Goal: Check status: Check status

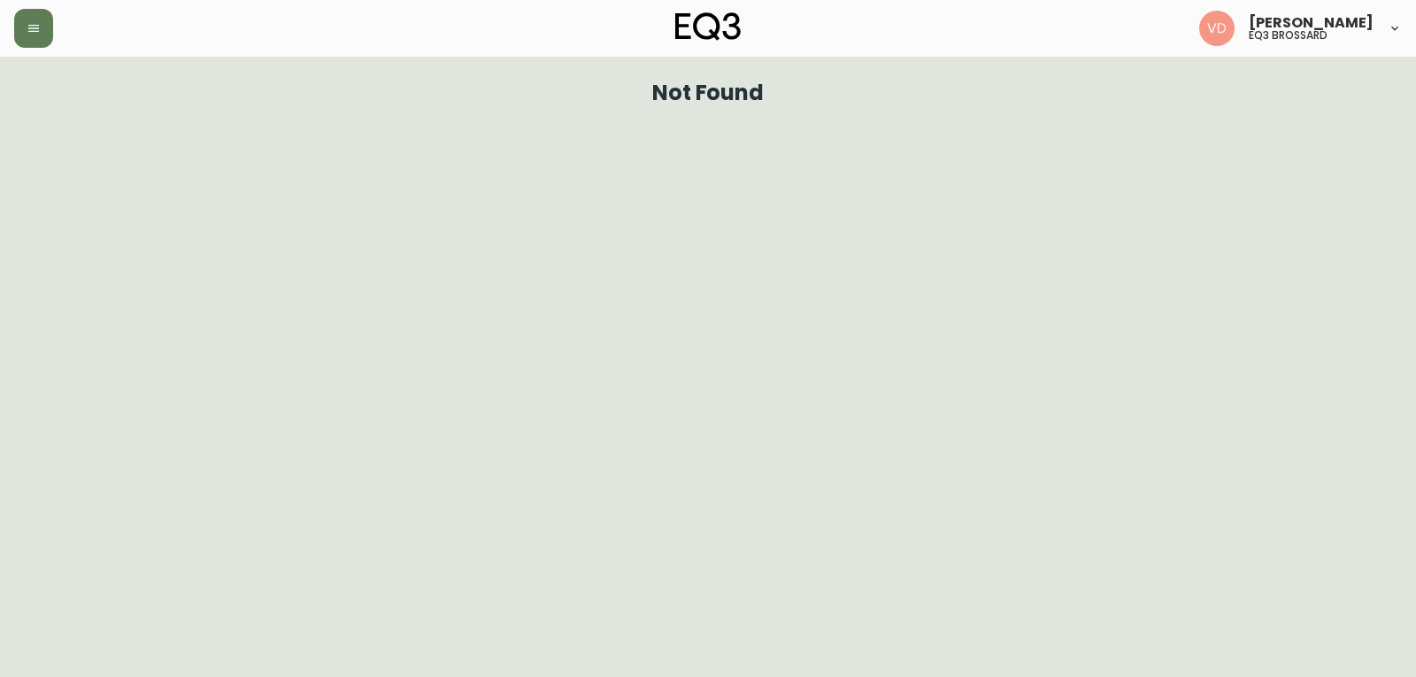
click at [53, 32] on div at bounding box center [245, 28] width 463 height 39
click at [30, 29] on icon "button" at bounding box center [34, 28] width 14 height 14
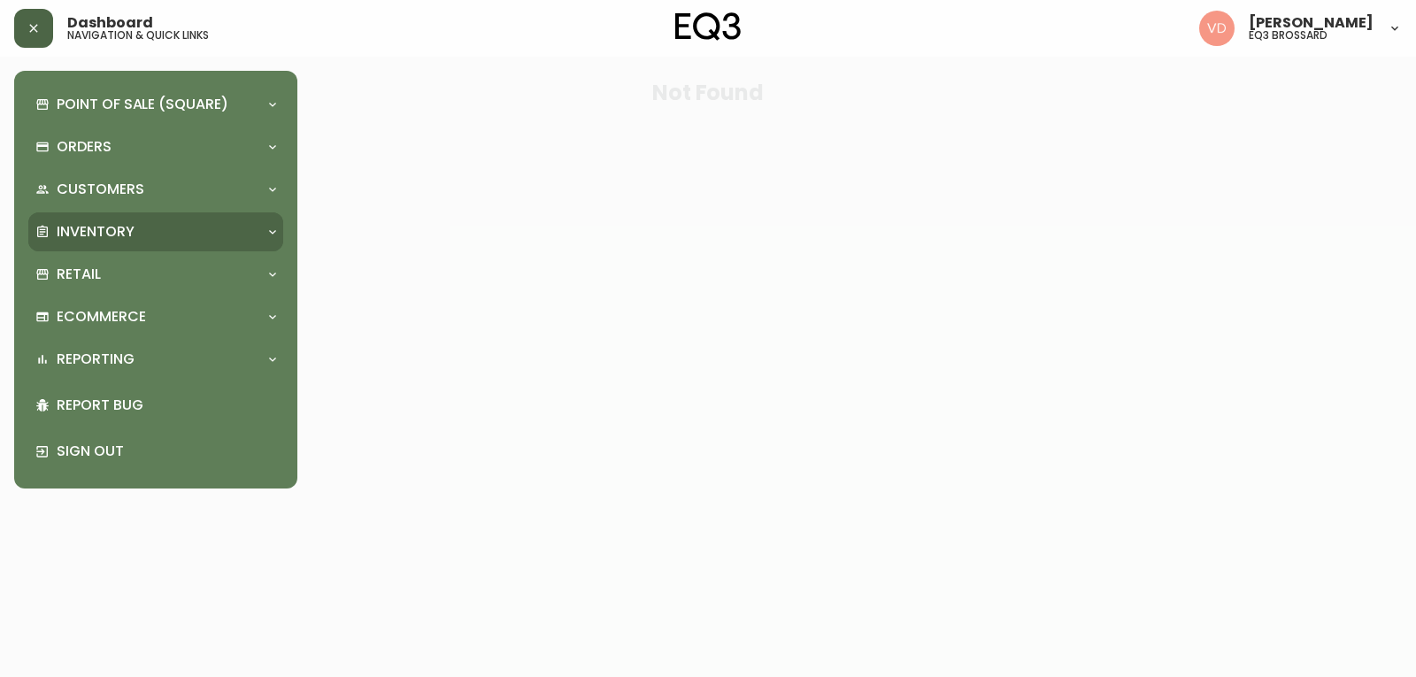
click at [112, 223] on p "Inventory" at bounding box center [96, 231] width 78 height 19
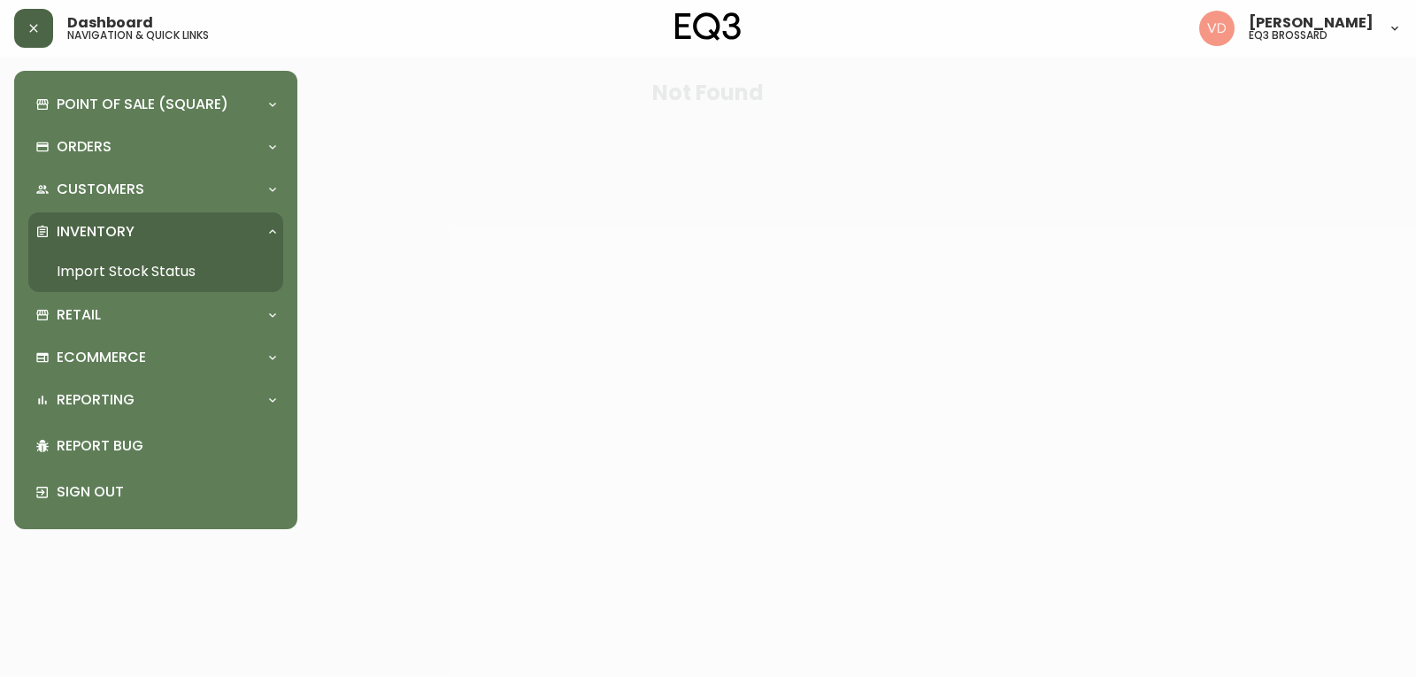
click at [121, 260] on link "Import Stock Status" at bounding box center [155, 271] width 255 height 41
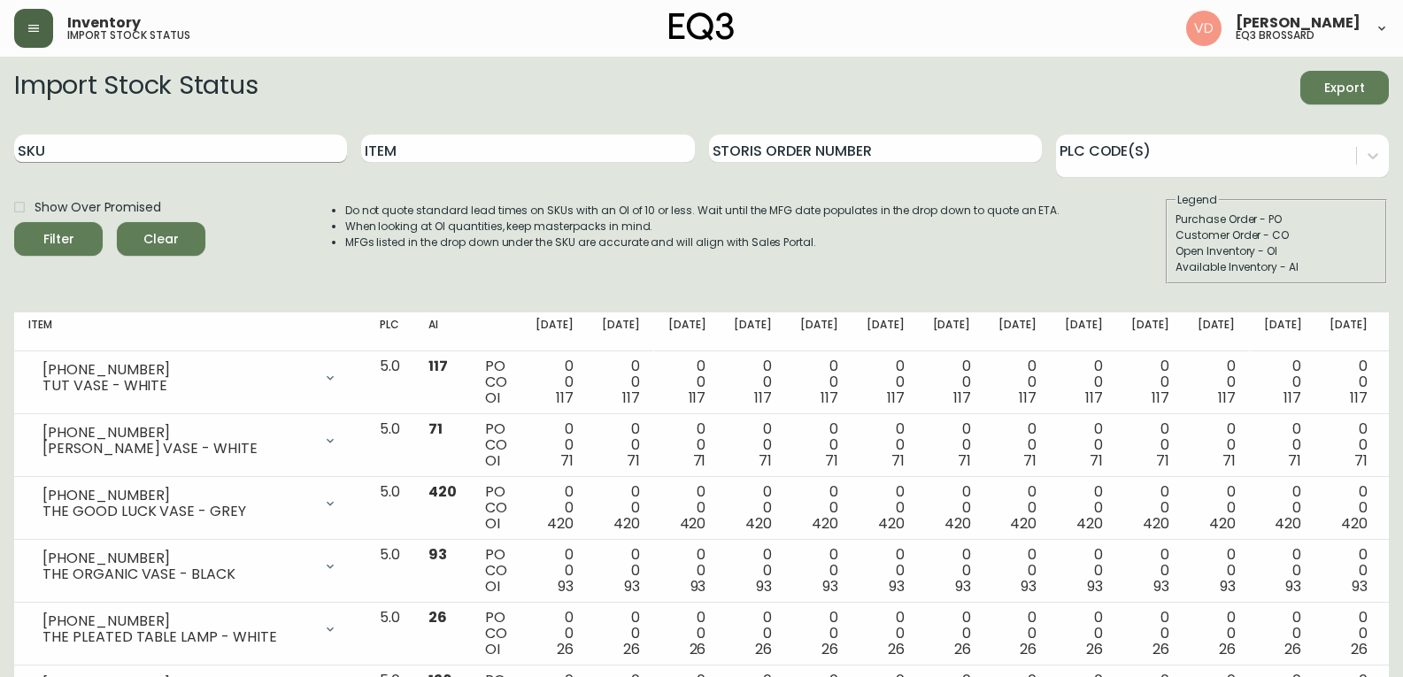
click at [246, 147] on input "SKU" at bounding box center [180, 149] width 333 height 28
paste input "[PHONE_NUMBER]"
type input "[PHONE_NUMBER]"
click at [14, 222] on button "Filter" at bounding box center [58, 239] width 89 height 34
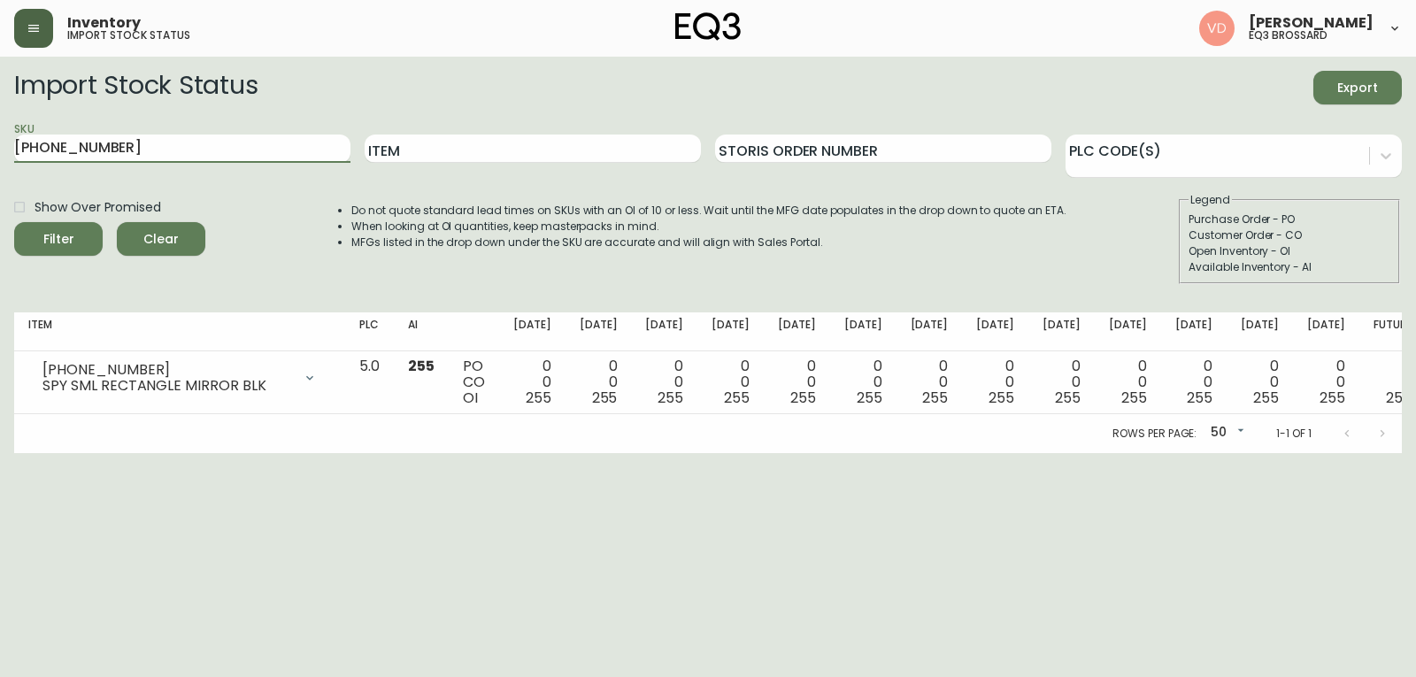
drag, startPoint x: 187, startPoint y: 146, endPoint x: 0, endPoint y: 183, distance: 190.4
click at [0, 183] on main "Import Stock Status Export SKU [PHONE_NUMBER] Item Storis Order Number PLC Code…" at bounding box center [708, 255] width 1416 height 397
paste input "[PHONE_NUMBER]"
type input "[PHONE_NUMBER]"
click at [14, 222] on button "Filter" at bounding box center [58, 239] width 89 height 34
